Goal: Check status

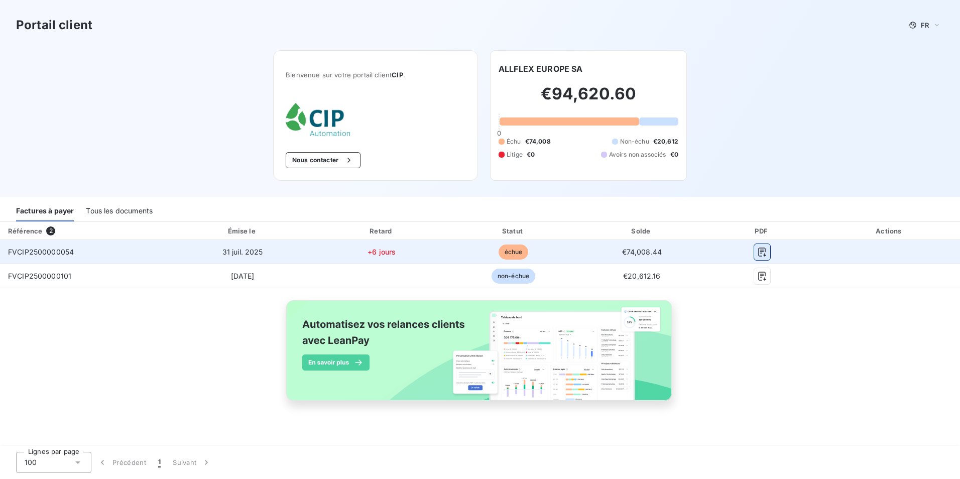
click at [755, 250] on button "button" at bounding box center [762, 252] width 16 height 16
click at [764, 255] on icon "button" at bounding box center [762, 252] width 8 height 9
